Goal: Information Seeking & Learning: Learn about a topic

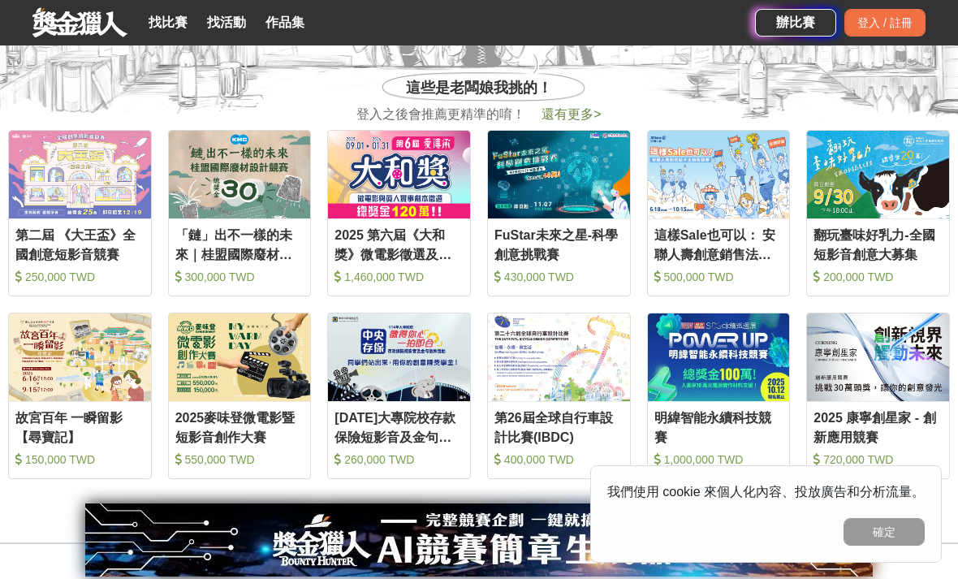
scroll to position [635, 0]
click at [399, 446] on div "114年大專院校存款保險短影音及金句徵件活動" at bounding box center [399, 427] width 129 height 37
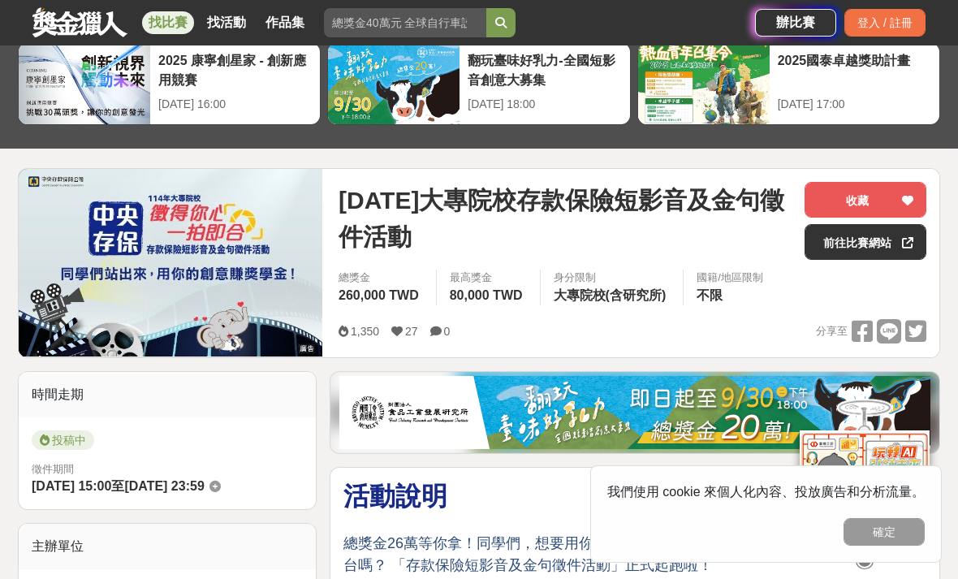
click at [867, 251] on link "前往比賽網站" at bounding box center [866, 242] width 122 height 36
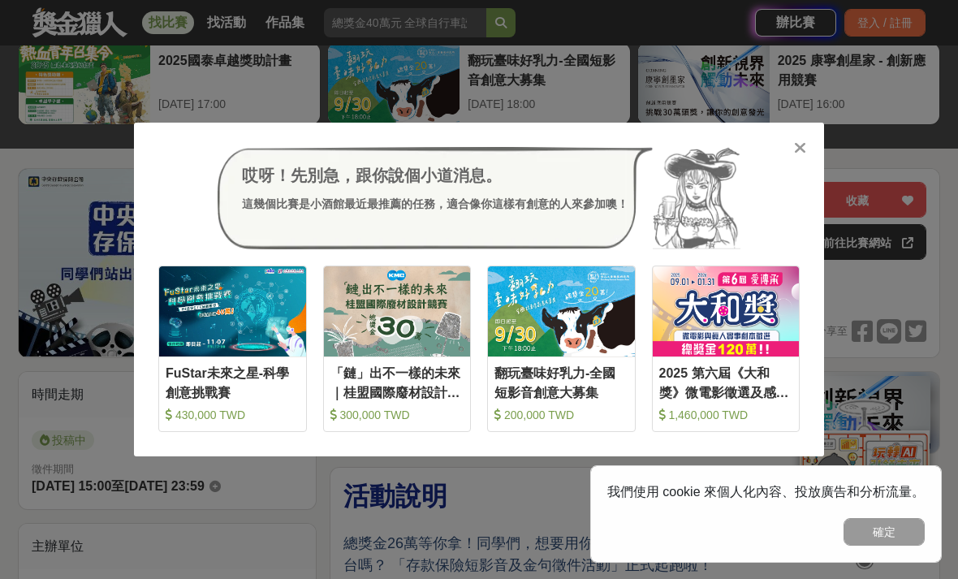
click at [793, 145] on div at bounding box center [800, 147] width 16 height 16
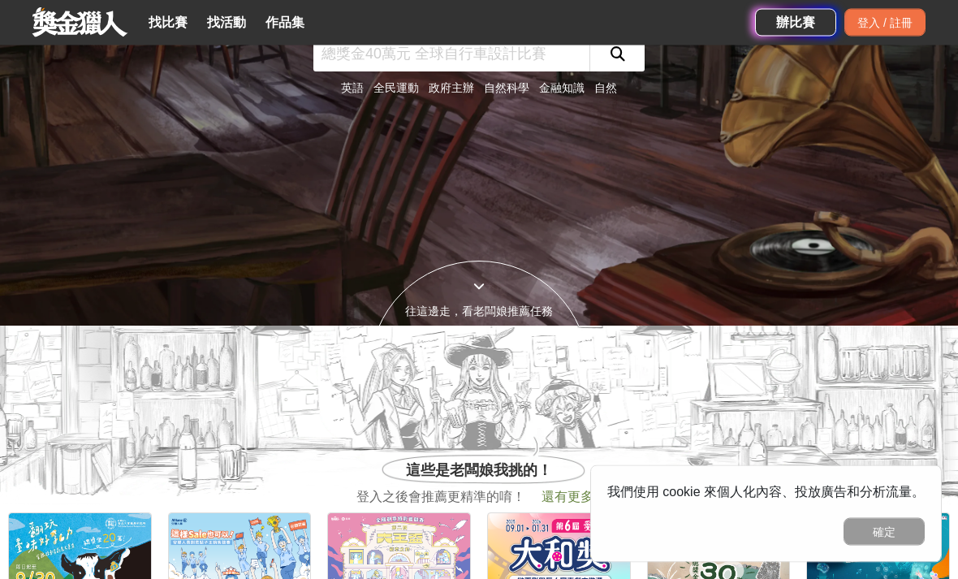
scroll to position [253, 0]
click at [864, 11] on div "登入 / 註冊" at bounding box center [885, 23] width 81 height 28
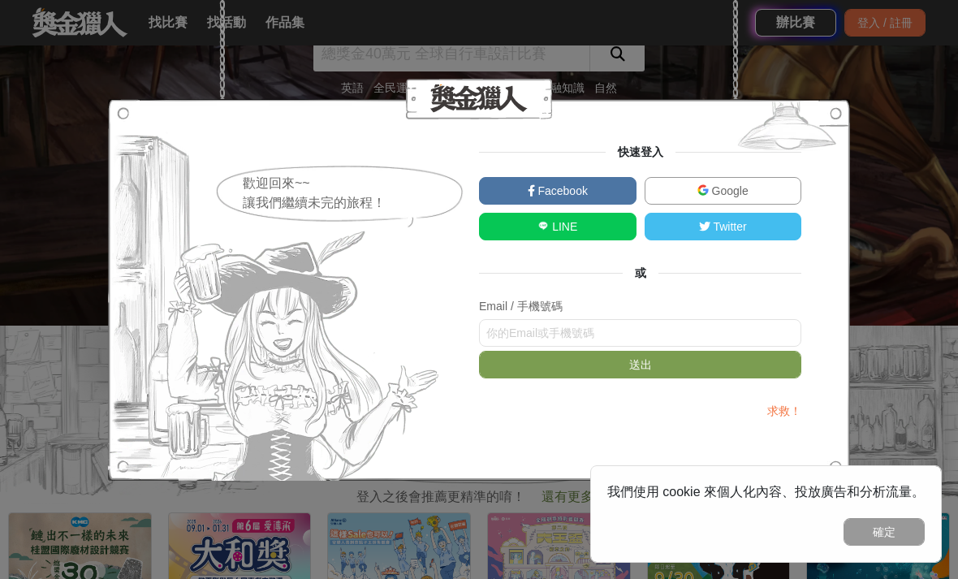
click at [763, 54] on div "歡迎回來~~ 讓我們繼續未完的旅程！ 快速登入 Facebook Google LINE Twitter 或 Email / 手機號碼 送出 求救！" at bounding box center [479, 289] width 958 height 579
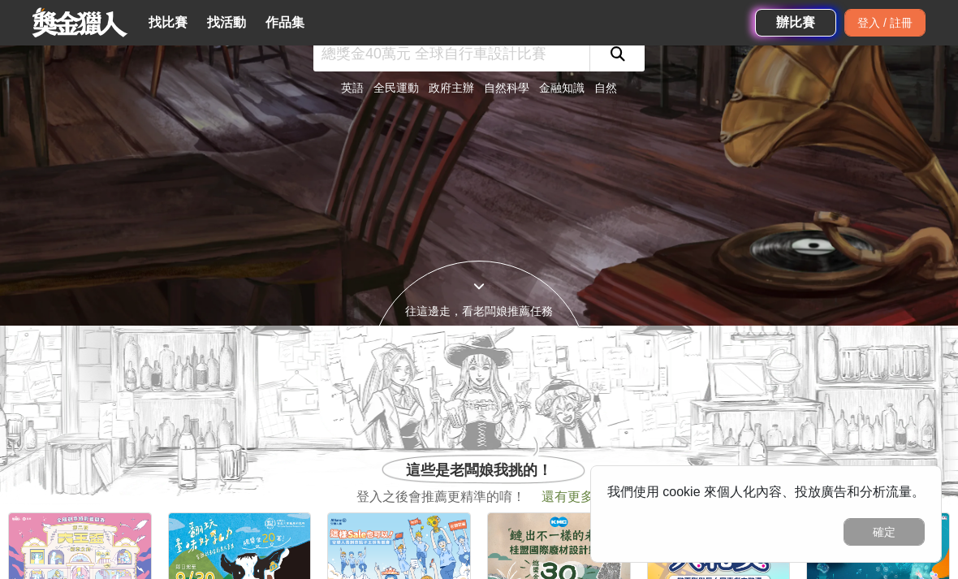
click at [167, 17] on link "找比賽" at bounding box center [168, 22] width 52 height 23
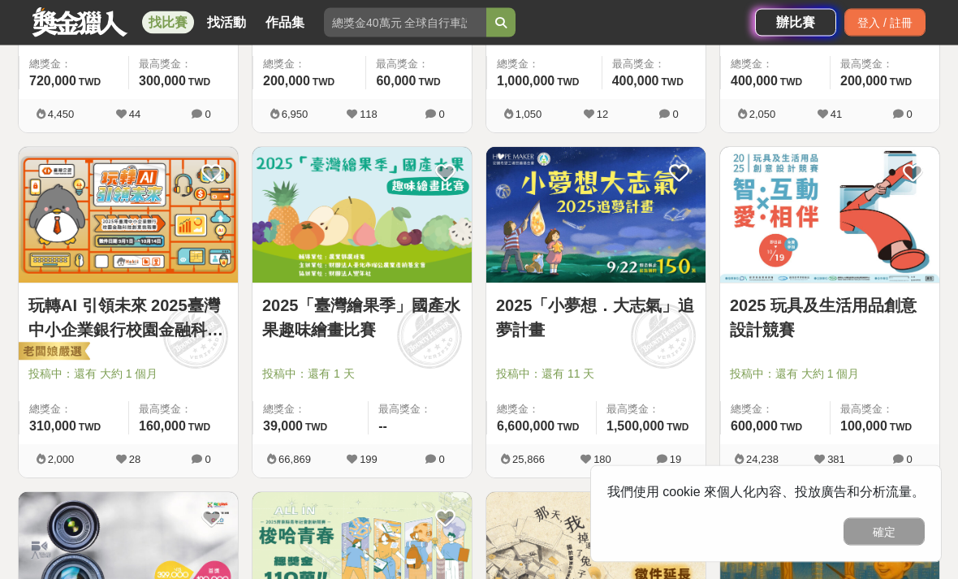
scroll to position [1243, 0]
click at [587, 294] on link "2025「小夢想．大志氣」追夢計畫" at bounding box center [596, 317] width 200 height 49
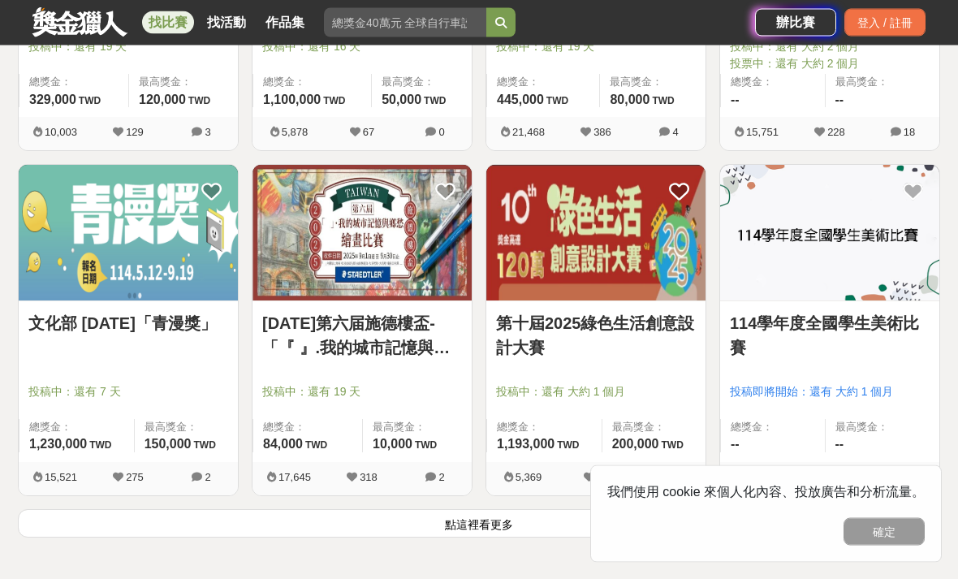
scroll to position [1915, 0]
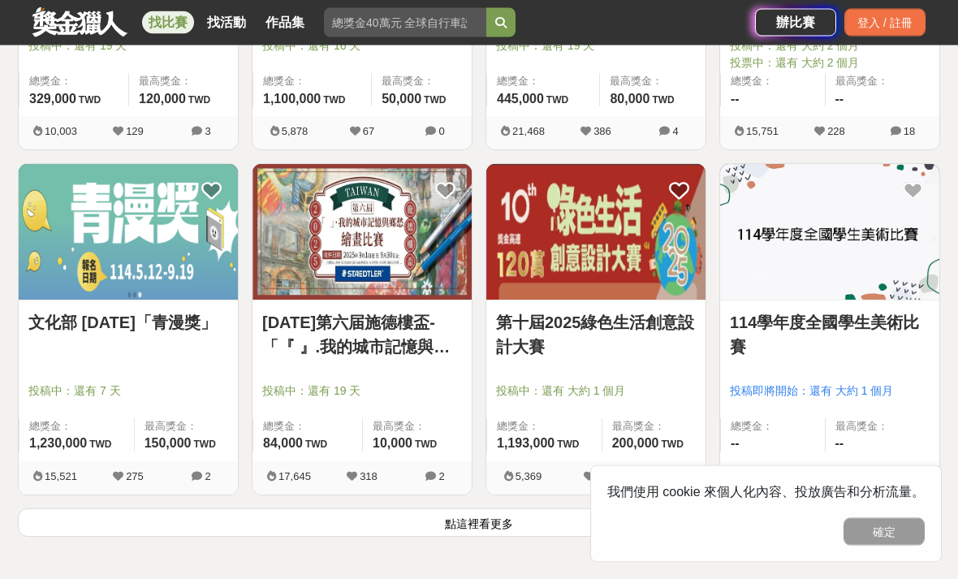
click at [454, 526] on button "點這裡看更多" at bounding box center [479, 523] width 923 height 28
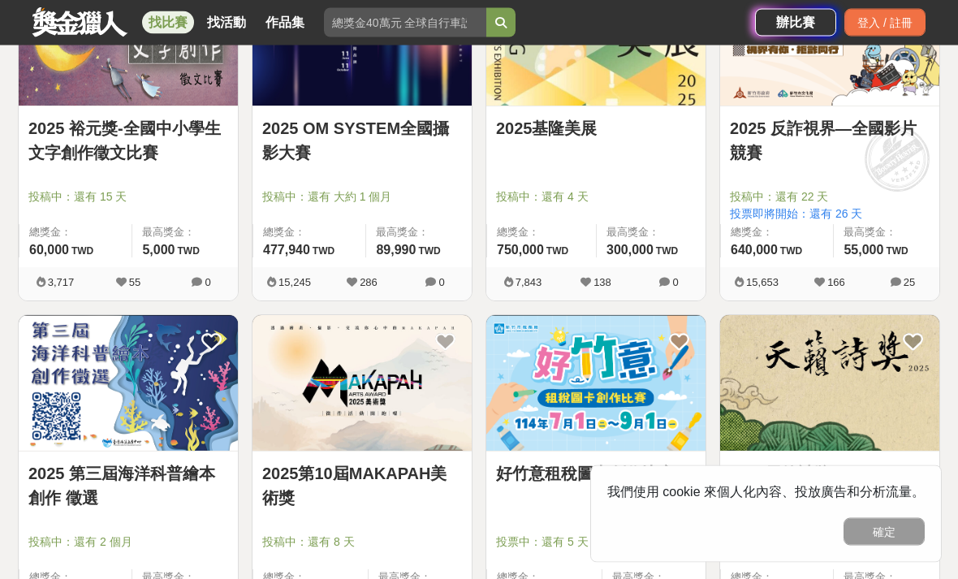
scroll to position [2454, 0]
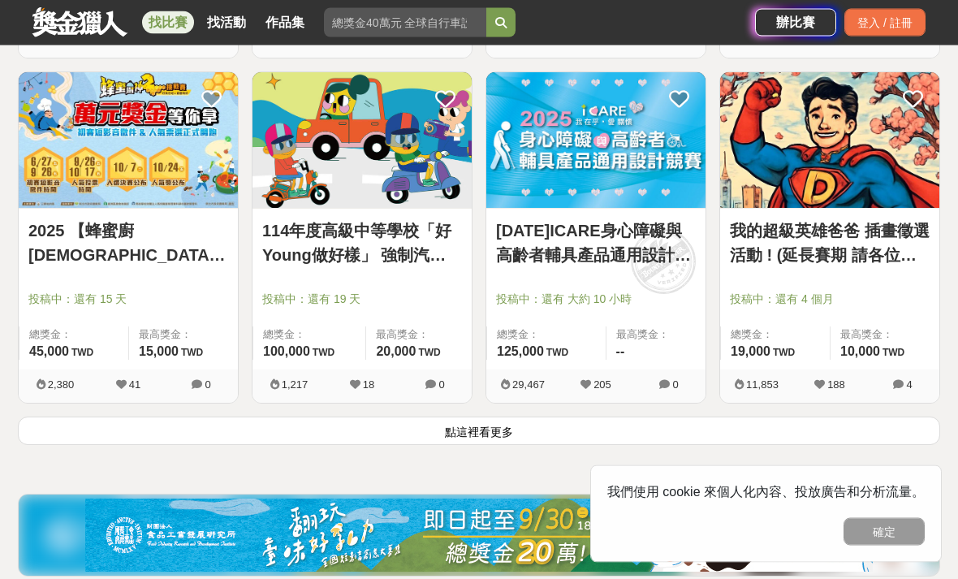
click at [463, 425] on button "點這裡看更多" at bounding box center [479, 431] width 923 height 28
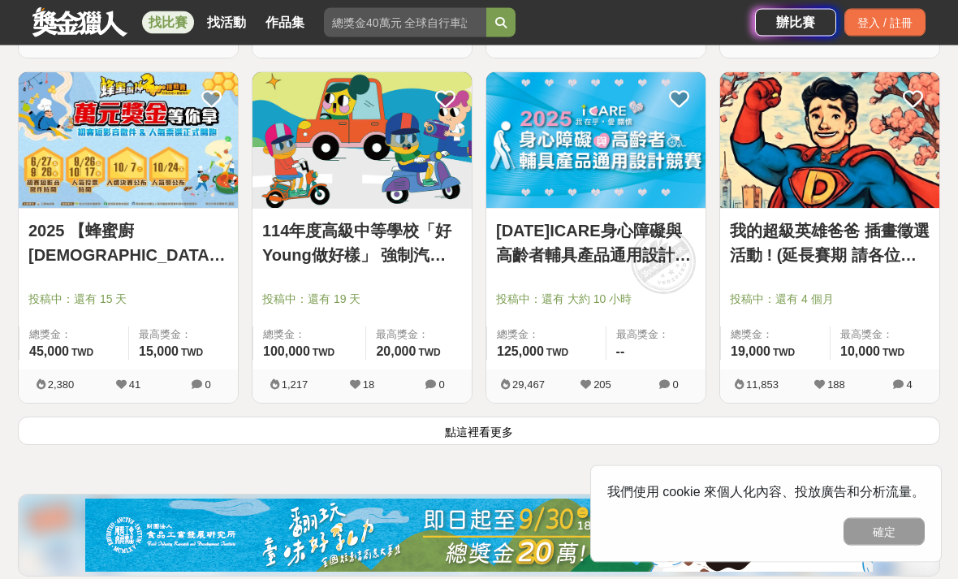
scroll to position [4077, 0]
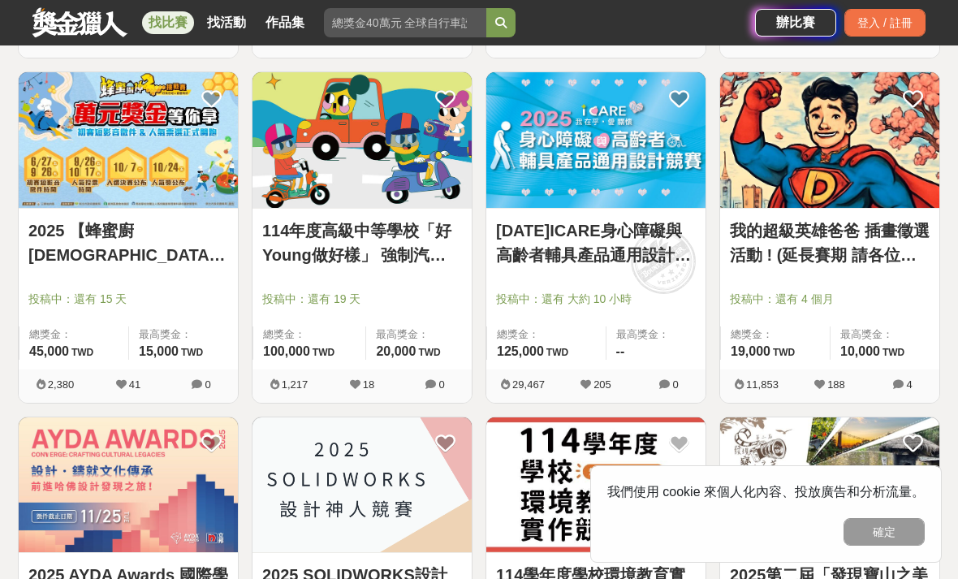
click at [846, 257] on link "我的超級英雄爸爸 插畫徵選活動 ! (延長賽期 請各位踴躍參與)" at bounding box center [830, 242] width 200 height 49
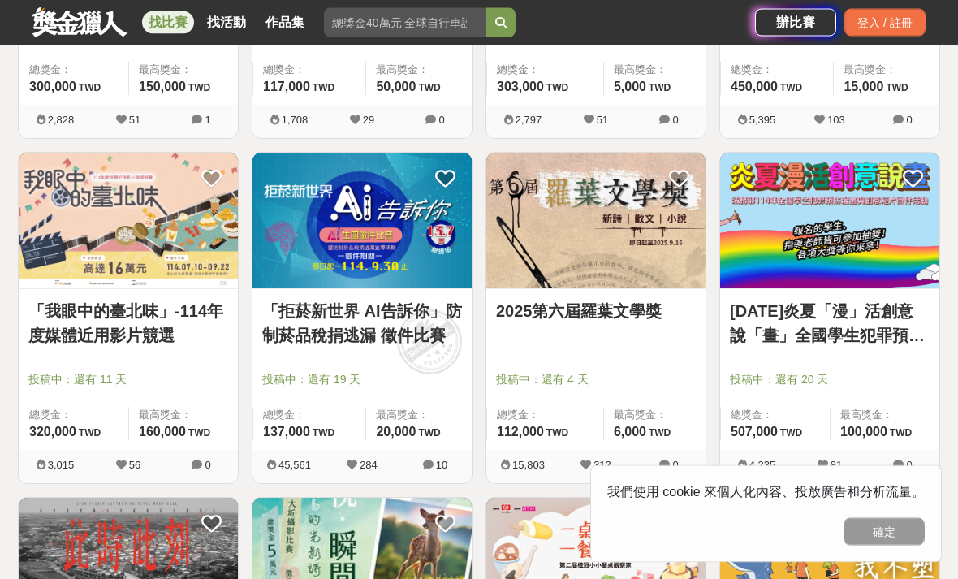
scroll to position [5031, 0]
click at [542, 309] on link "2025第六屆羅葉文學獎" at bounding box center [596, 311] width 200 height 24
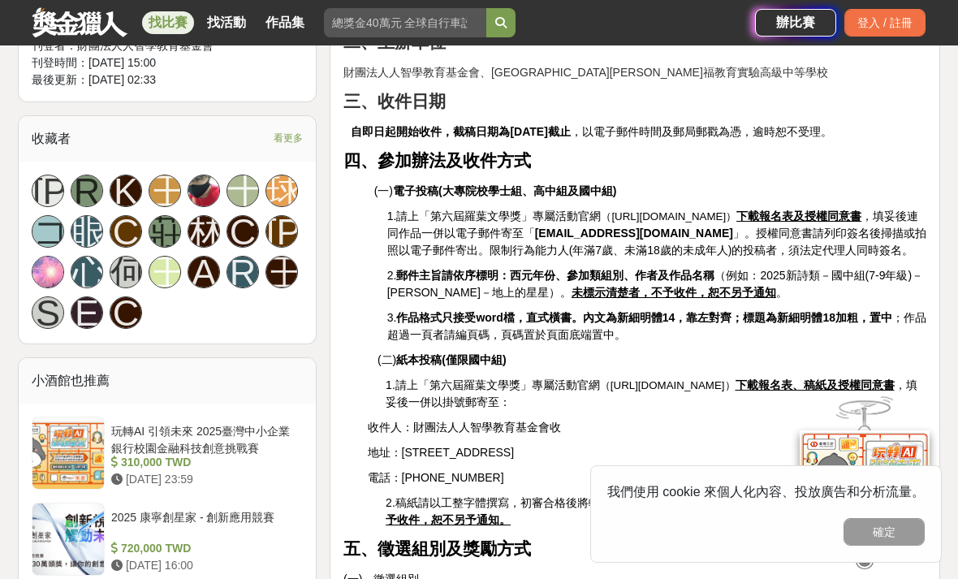
scroll to position [955, 0]
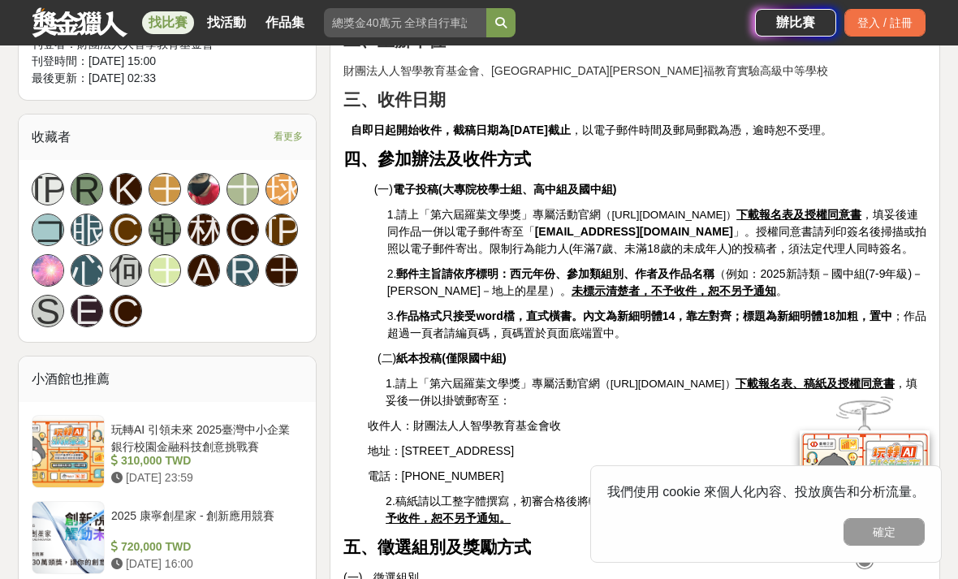
click at [846, 208] on u "下載報名表及授權同意書" at bounding box center [799, 214] width 125 height 13
click at [845, 208] on u "下載報名表及授權同意書" at bounding box center [799, 214] width 125 height 13
click at [839, 208] on u "下載報名表及授權同意書" at bounding box center [799, 214] width 125 height 13
click at [838, 208] on u "下載報名表及授權同意書" at bounding box center [799, 214] width 125 height 13
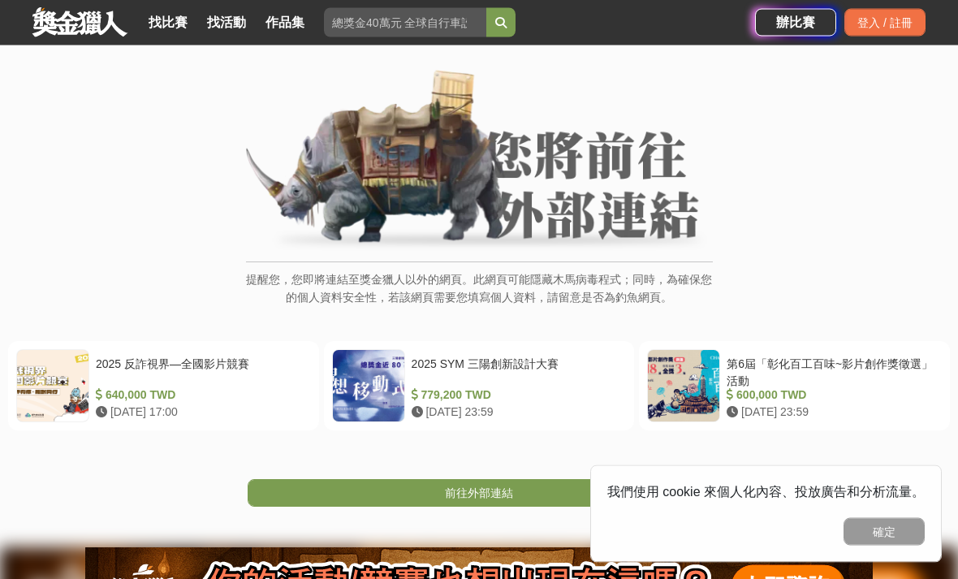
click at [492, 499] on link "前往外部連結" at bounding box center [479, 494] width 463 height 28
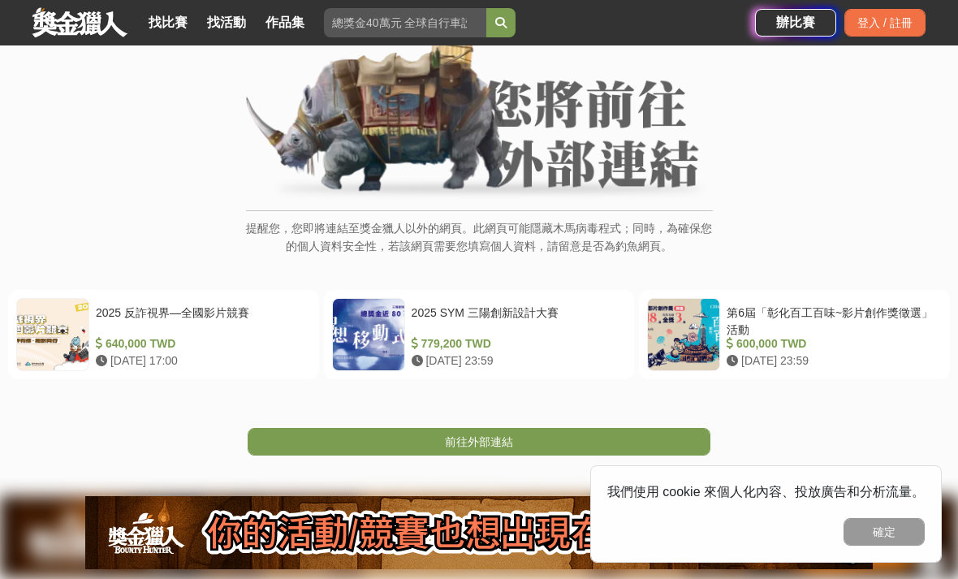
scroll to position [128, 0]
